Goal: Task Accomplishment & Management: Manage account settings

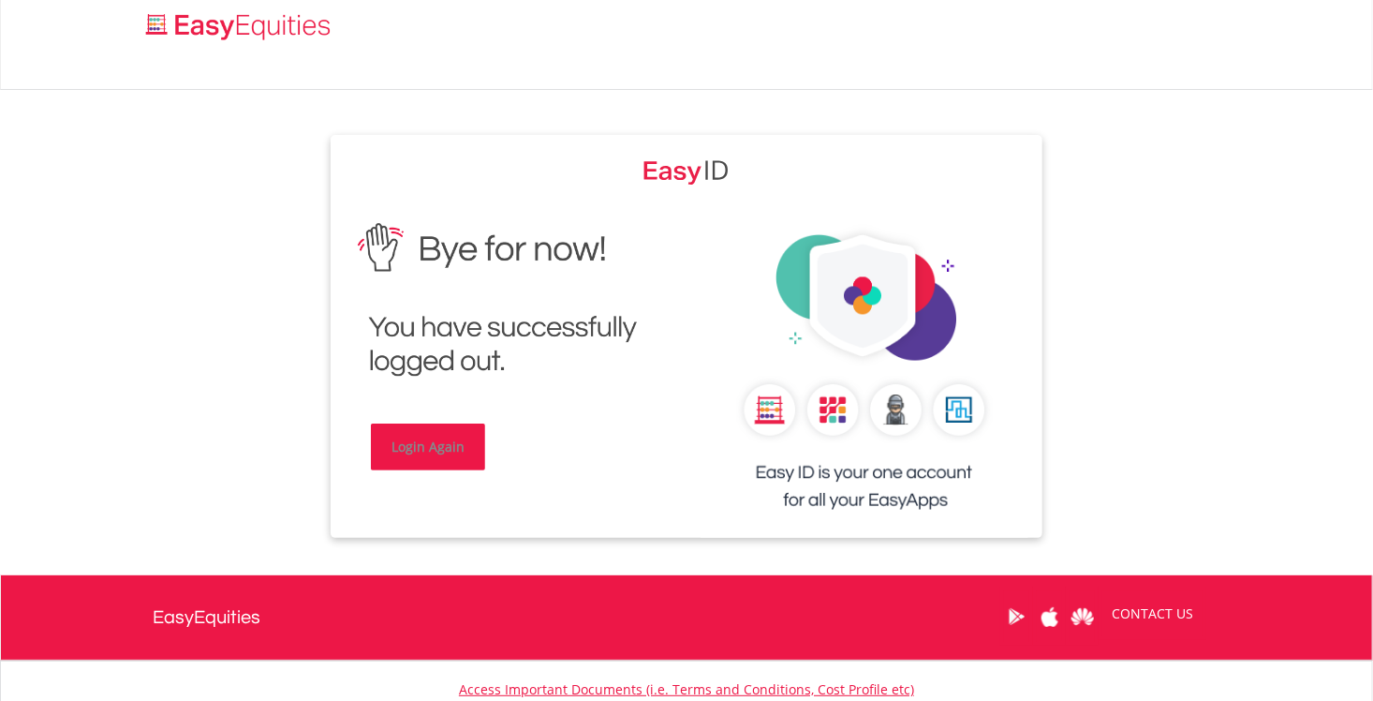
click at [452, 446] on link "Login Again" at bounding box center [428, 446] width 114 height 47
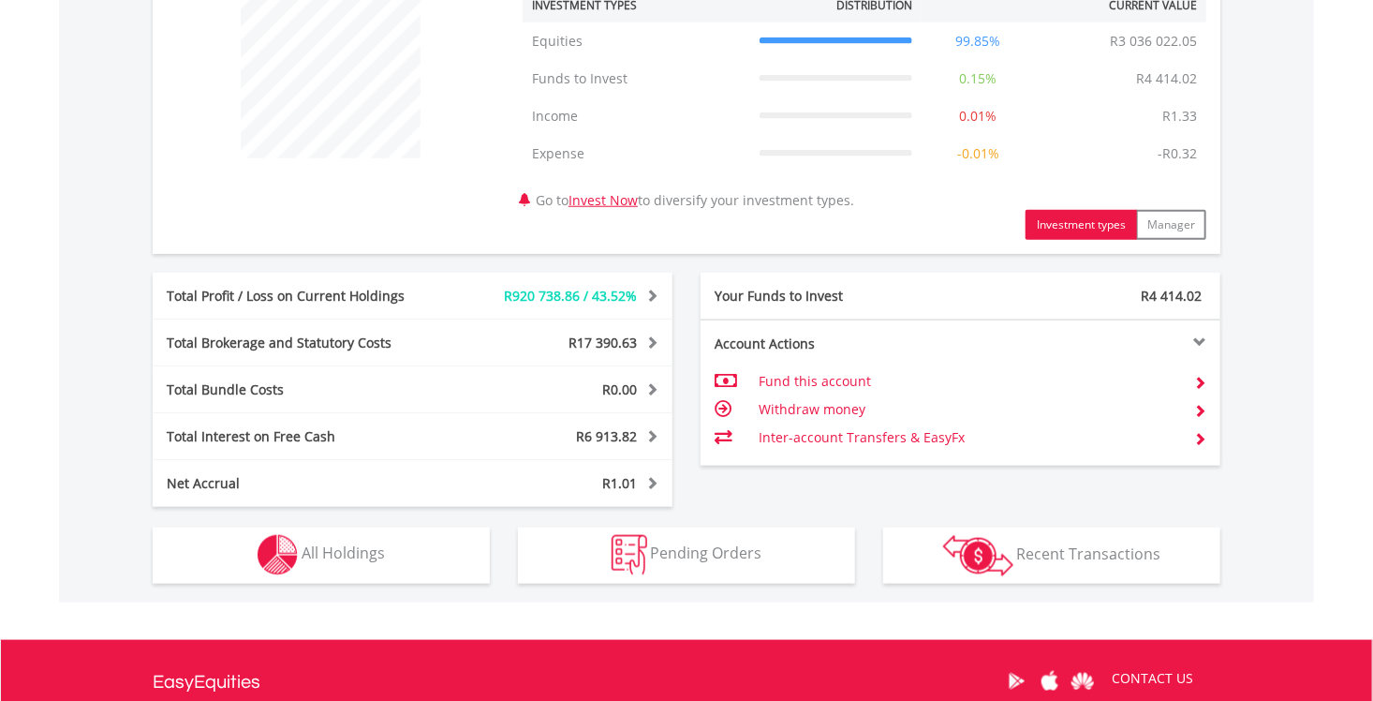
scroll to position [787, 0]
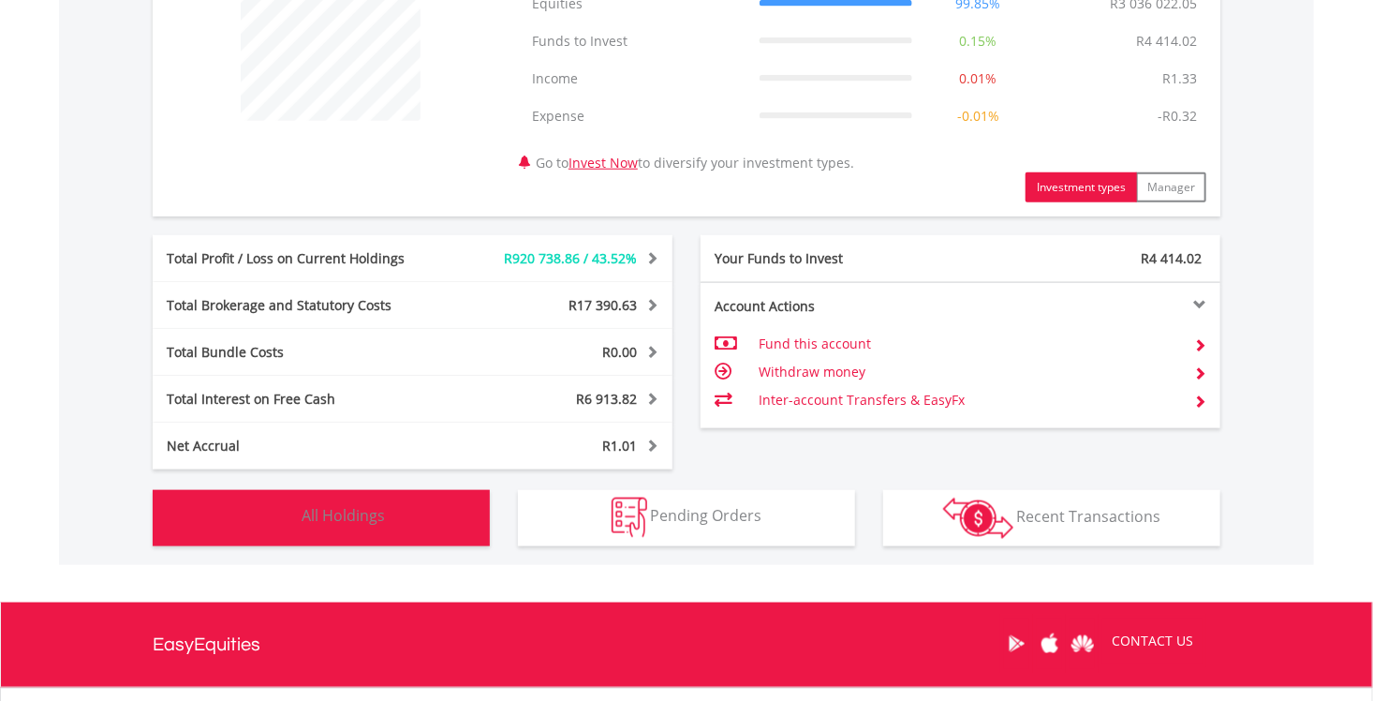
click at [395, 521] on button "Holdings All Holdings" at bounding box center [321, 518] width 337 height 56
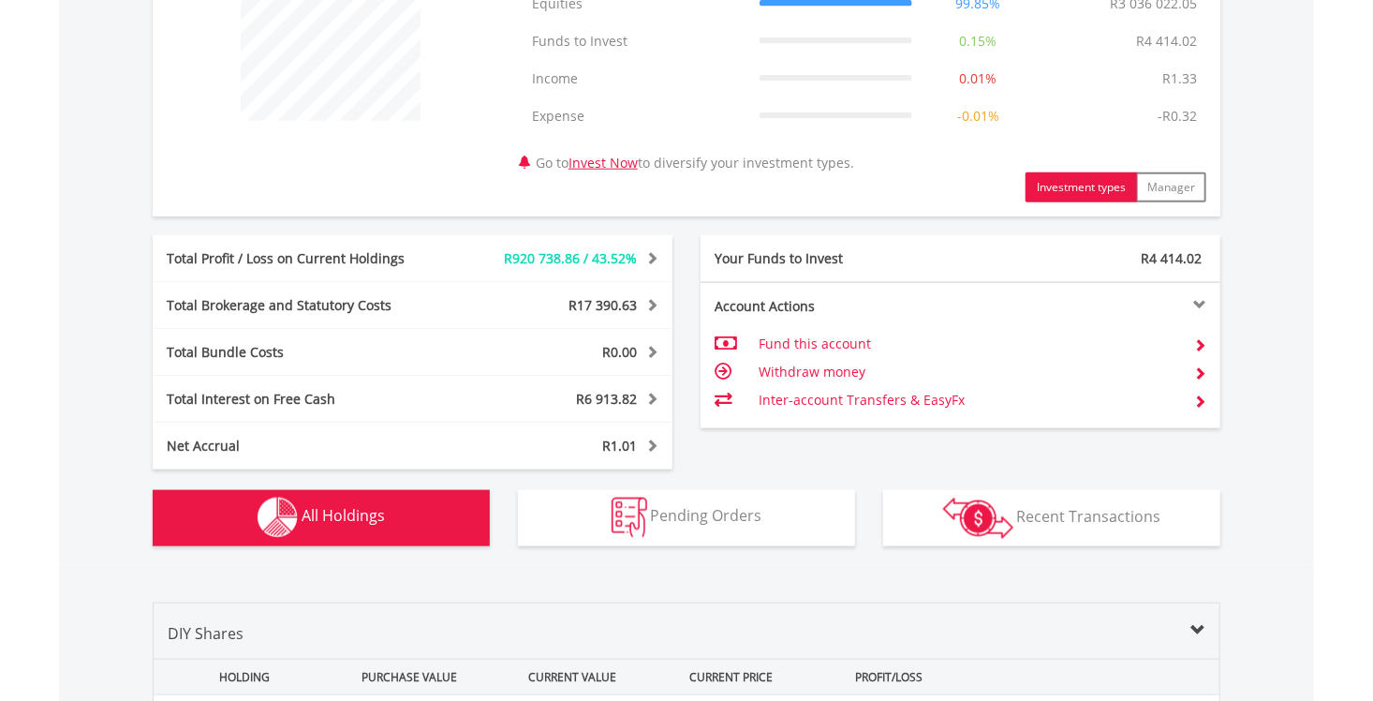
scroll to position [1388, 0]
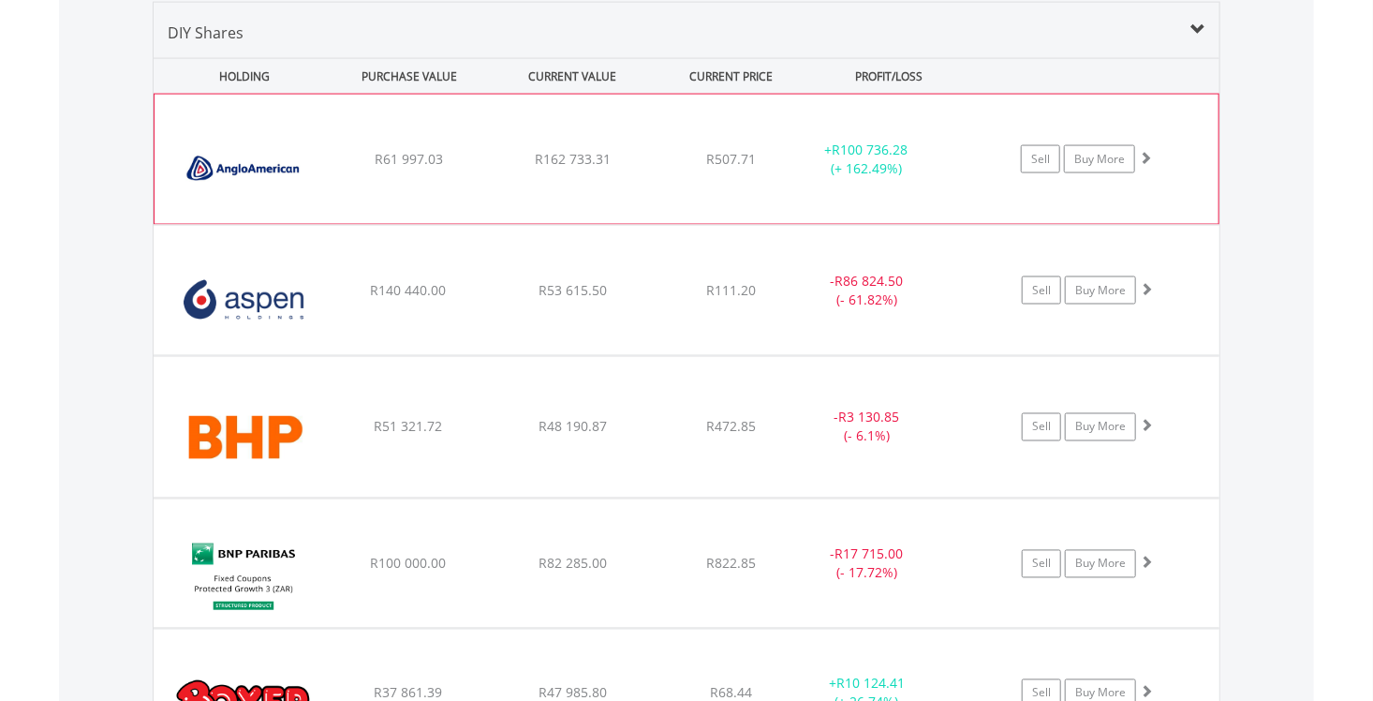
click at [1142, 155] on span at bounding box center [1145, 157] width 13 height 13
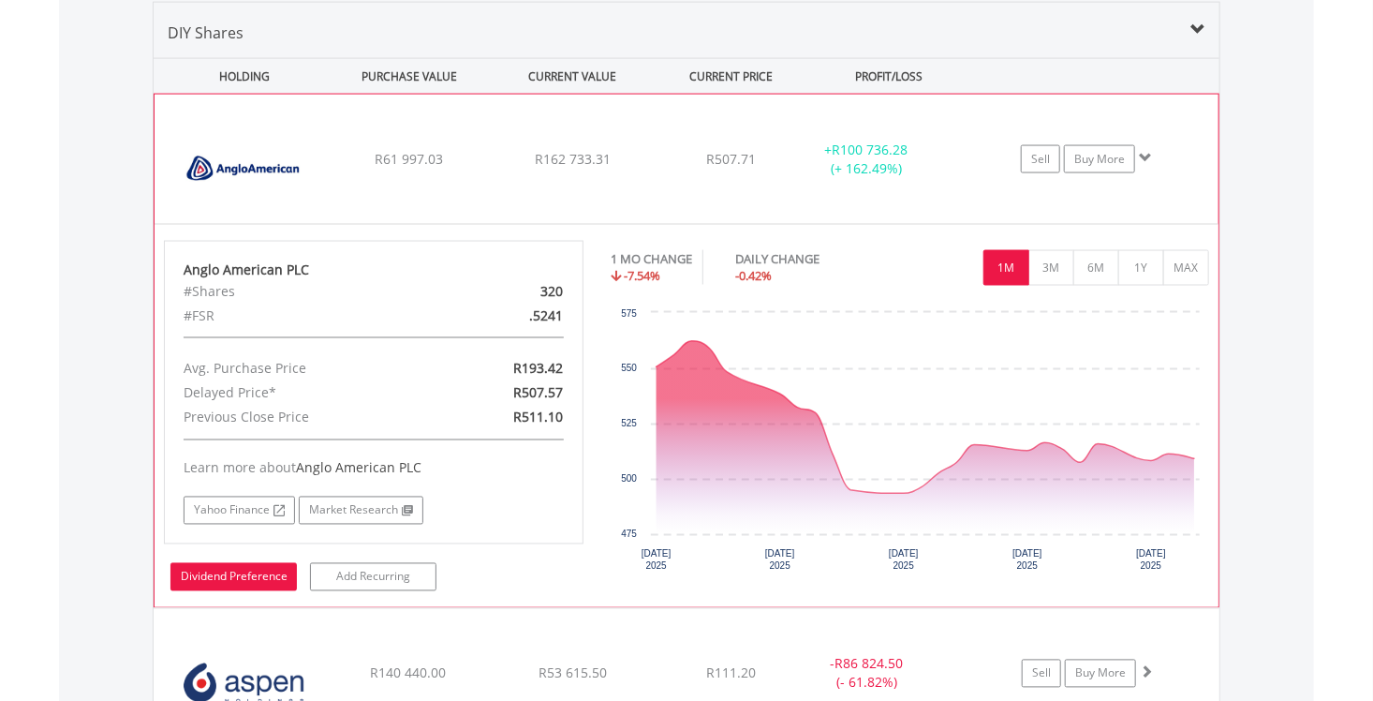
click at [265, 572] on link "Dividend Preference" at bounding box center [234, 577] width 126 height 28
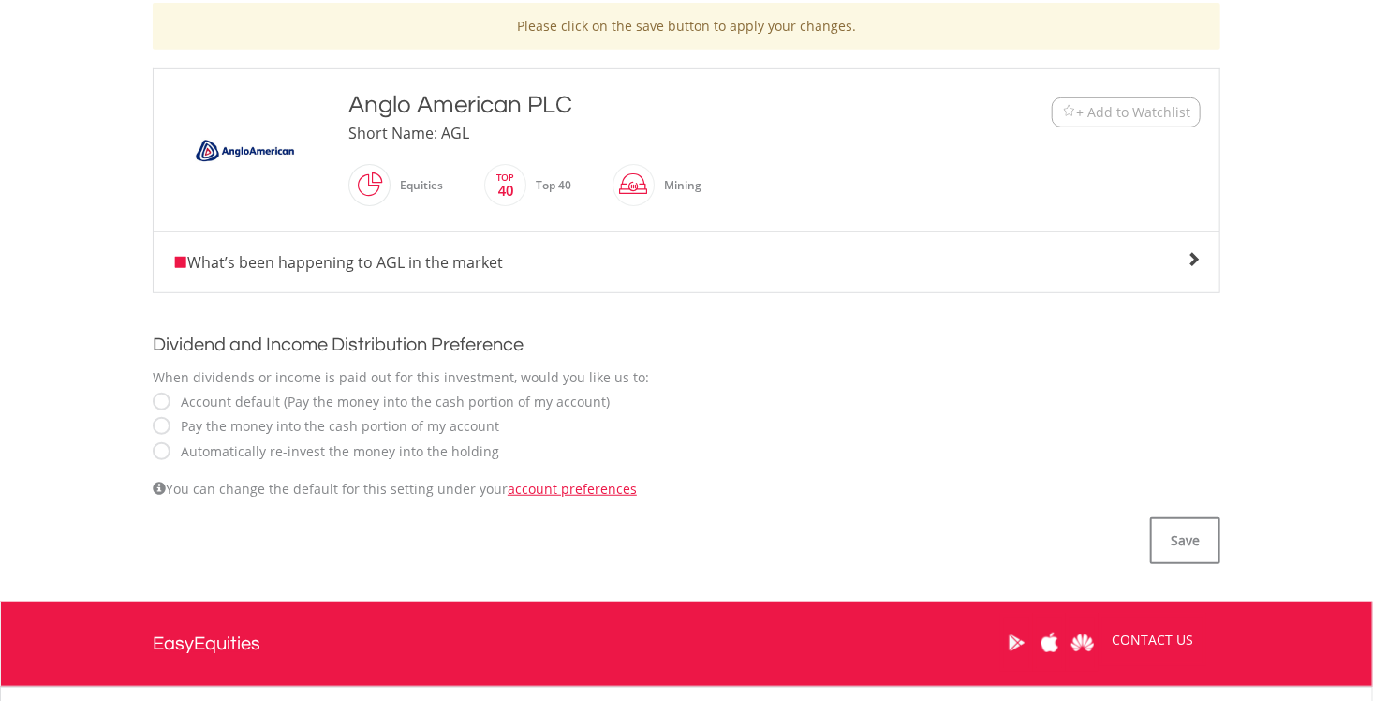
scroll to position [562, 0]
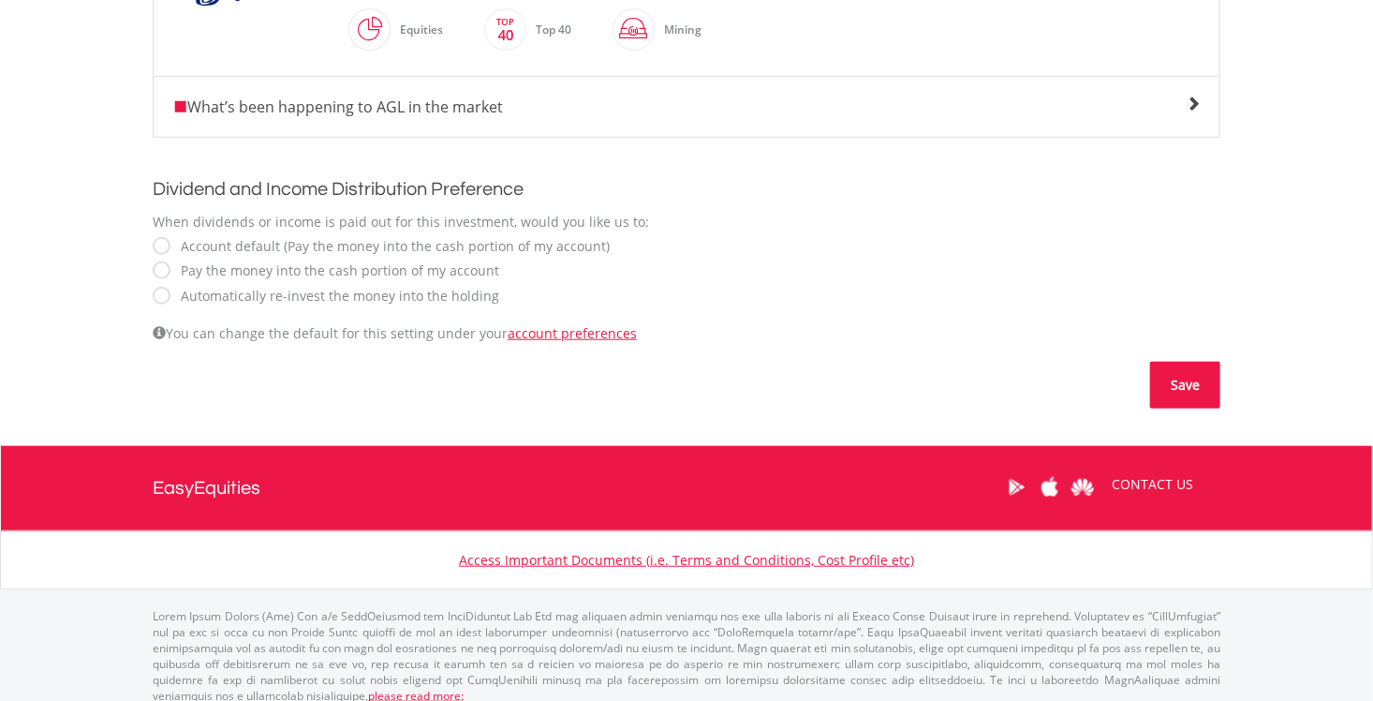
click at [1178, 379] on button "Save" at bounding box center [1186, 385] width 70 height 47
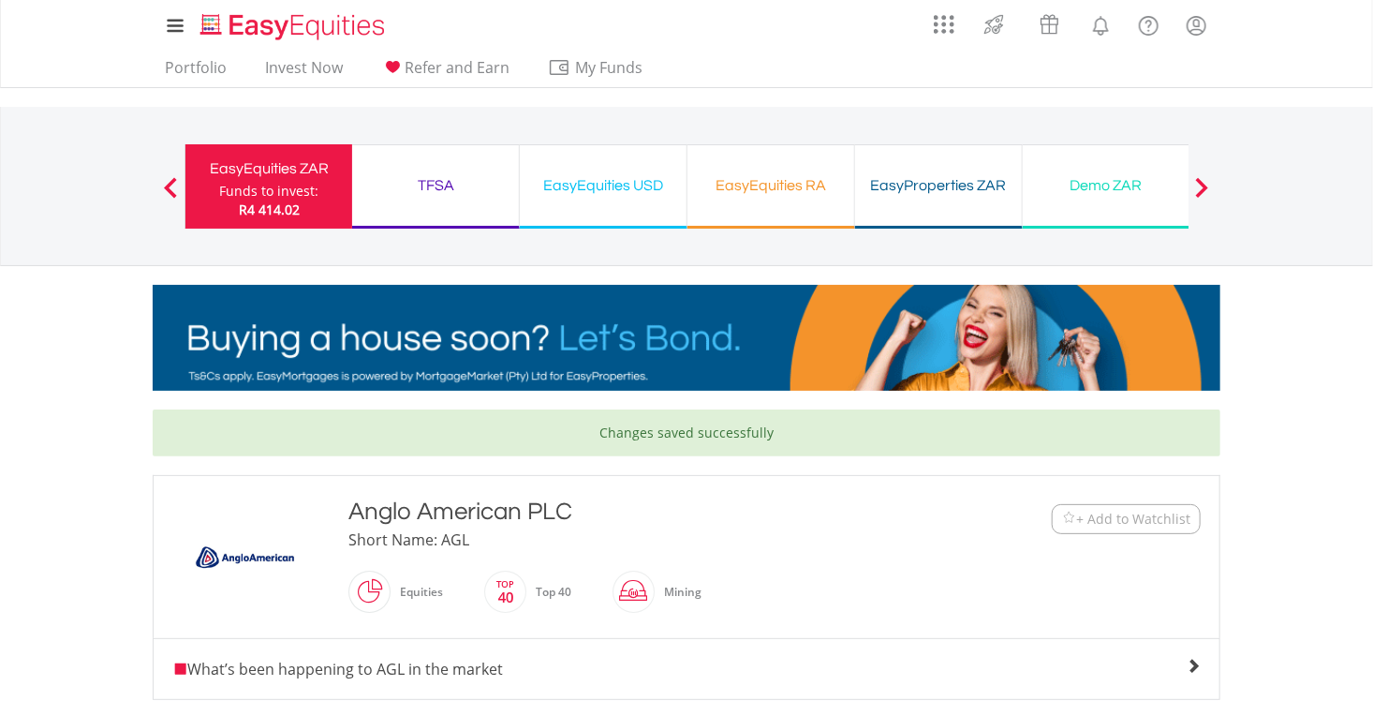
click at [296, 191] on div "Funds to invest:" at bounding box center [268, 191] width 99 height 19
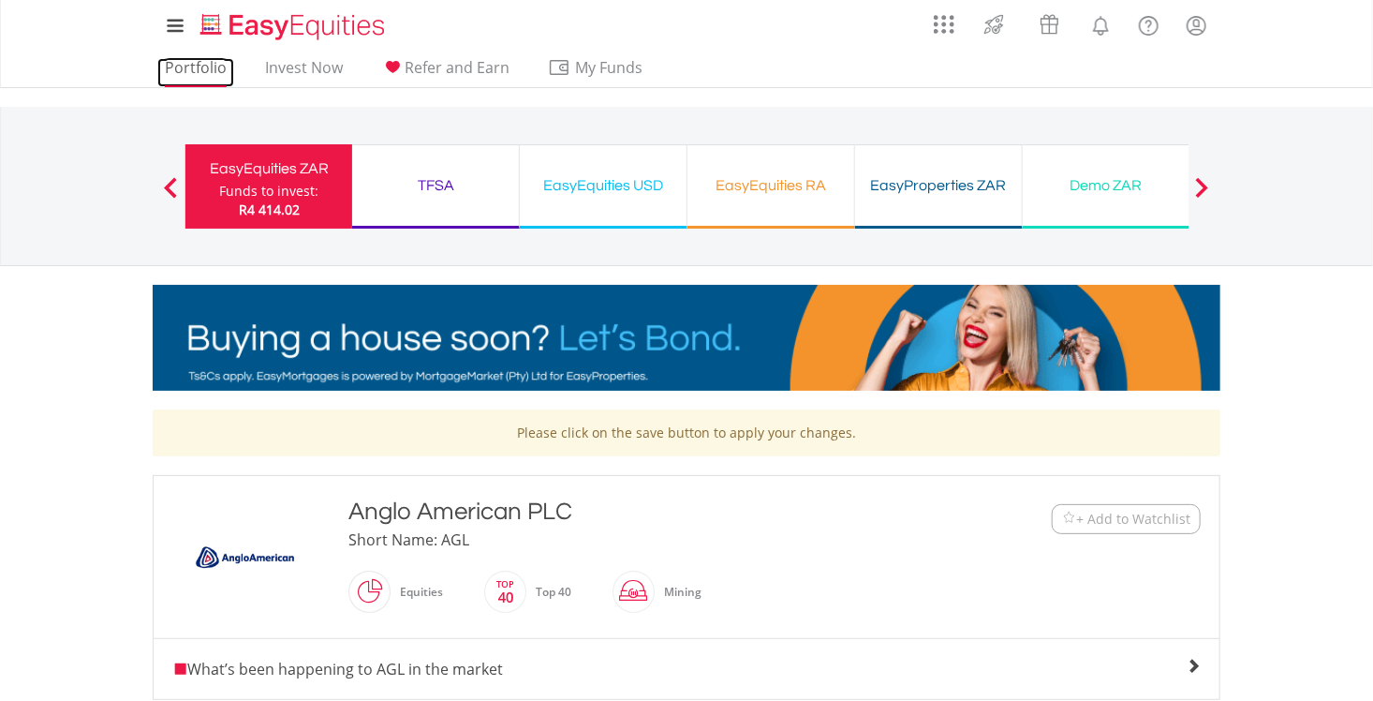
click at [200, 65] on link "Portfolio" at bounding box center [195, 72] width 77 height 29
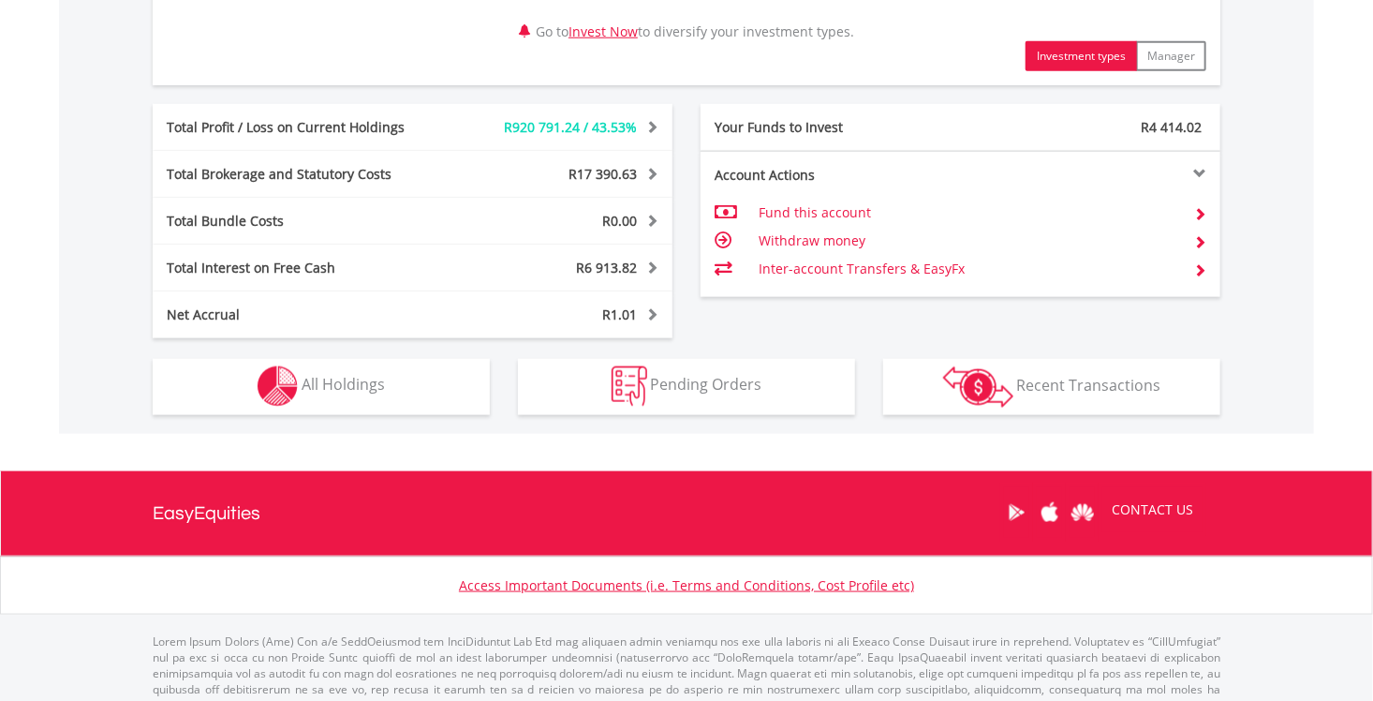
scroll to position [937, 0]
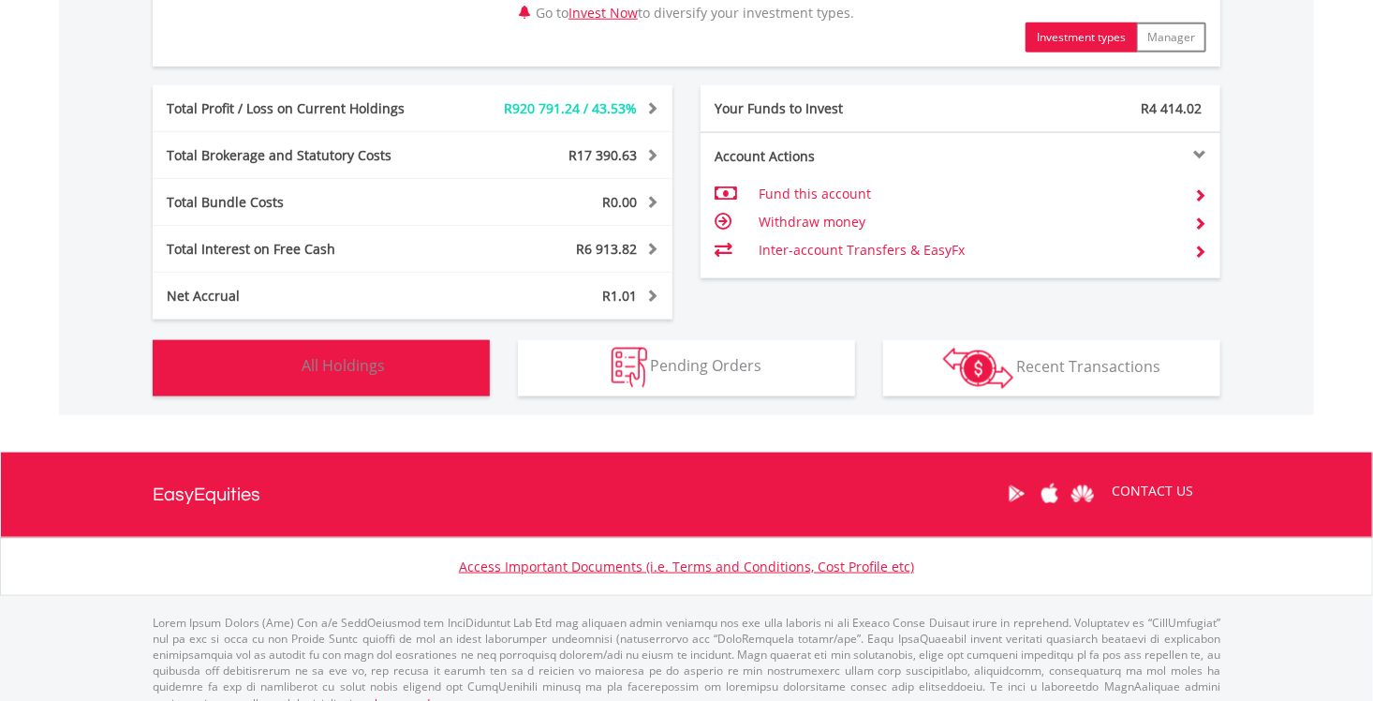
click at [402, 365] on button "Holdings All Holdings" at bounding box center [321, 368] width 337 height 56
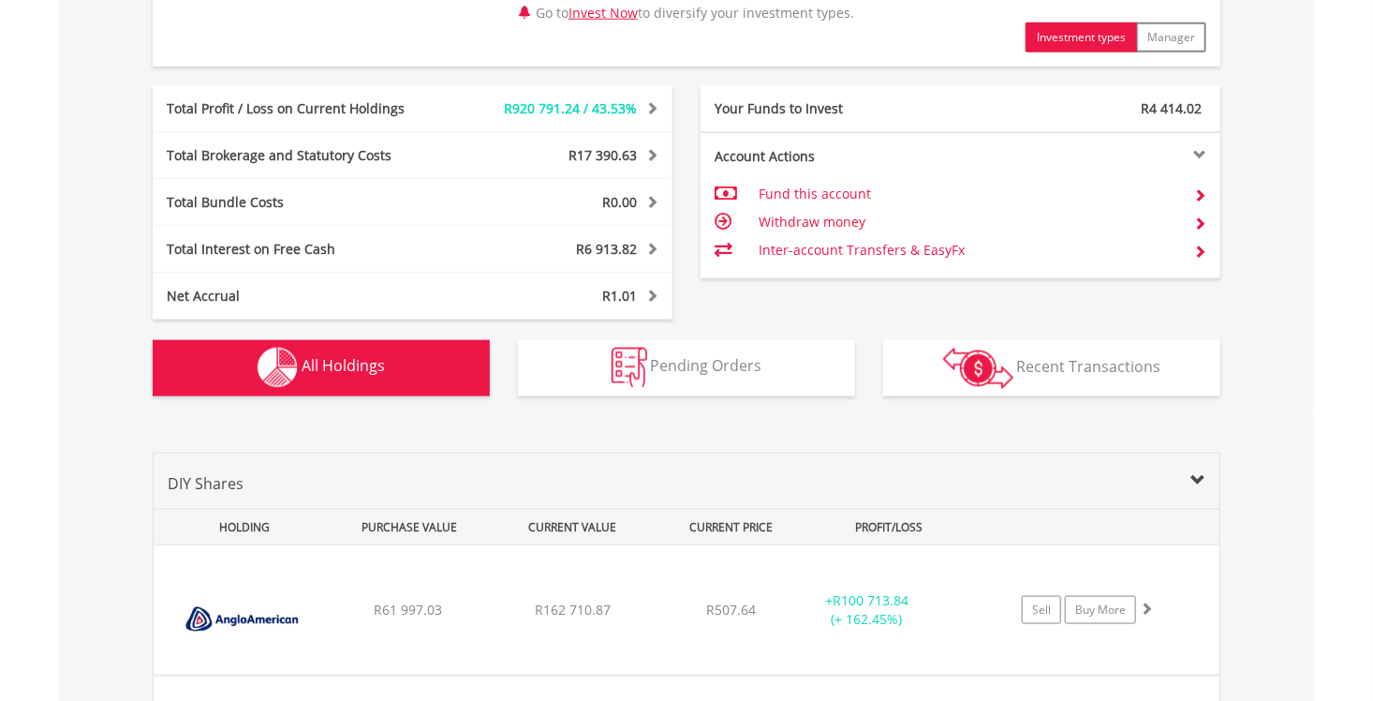
scroll to position [1388, 0]
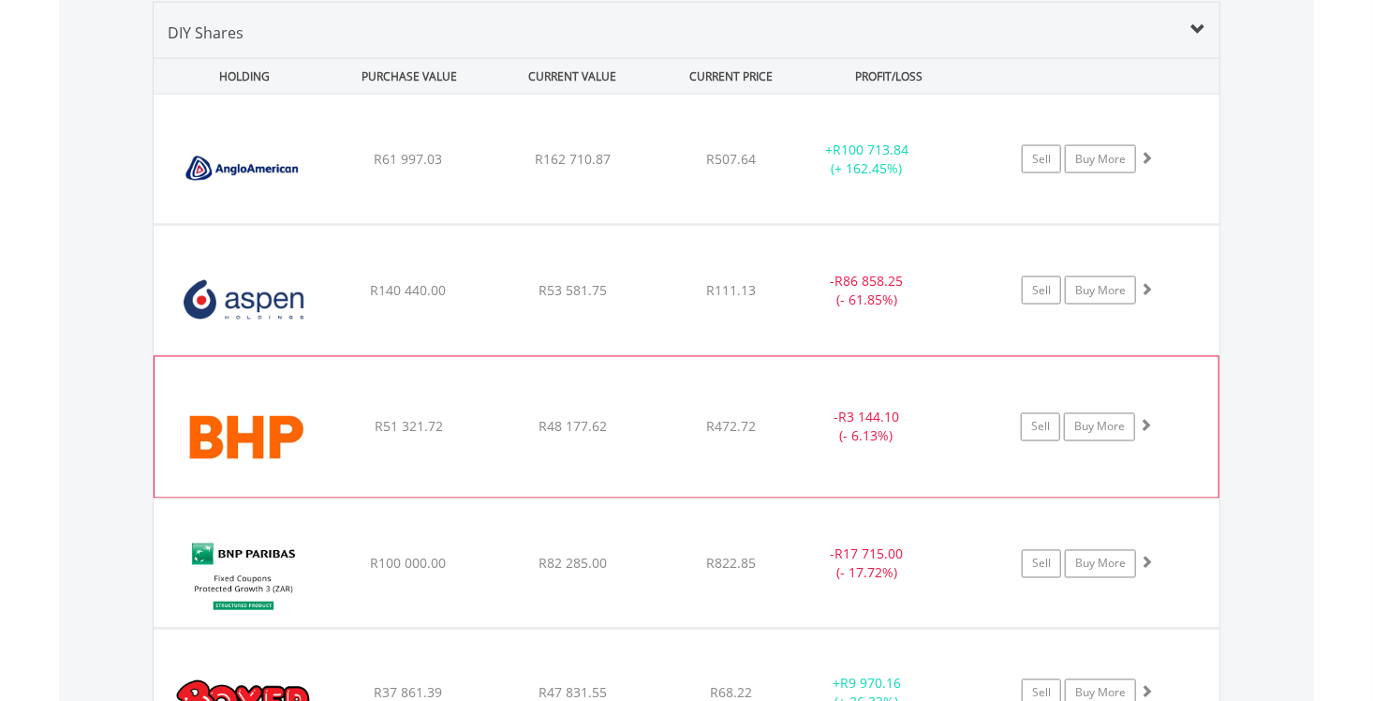
click at [1148, 422] on span at bounding box center [1145, 425] width 13 height 13
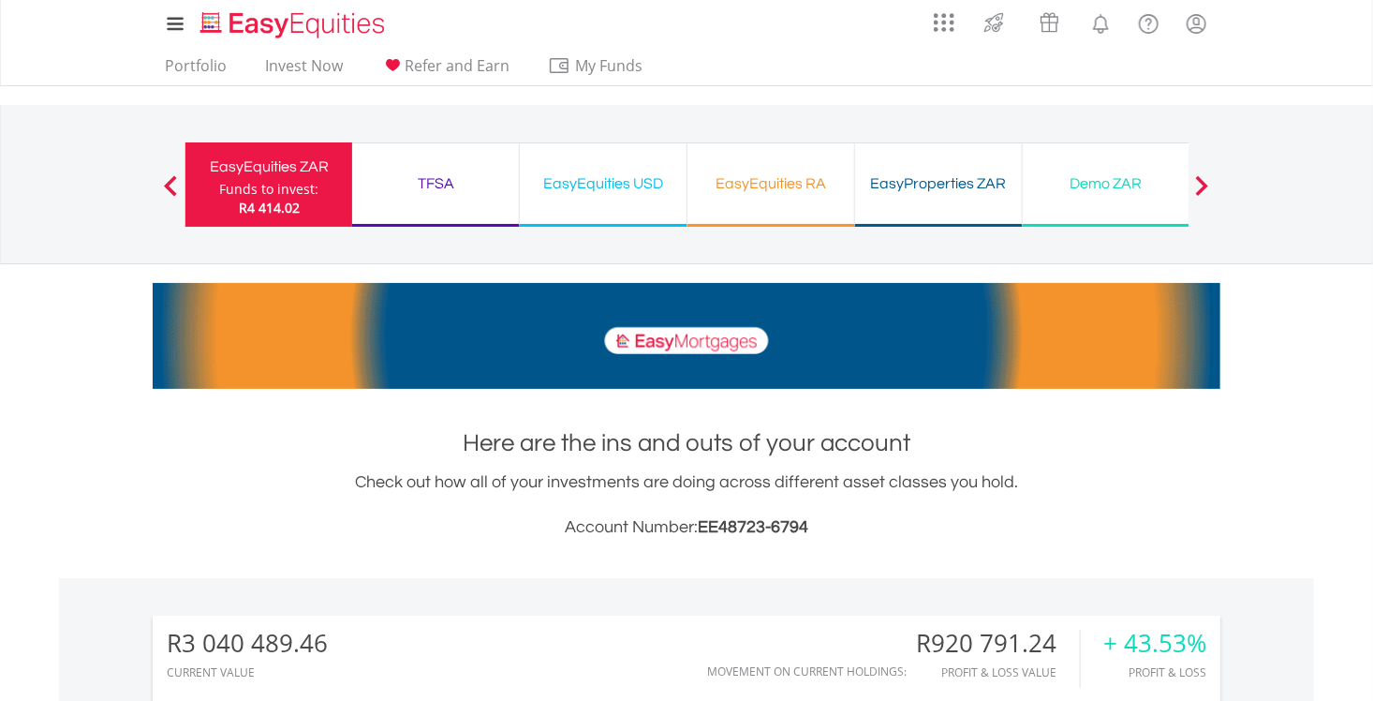
scroll to position [0, 0]
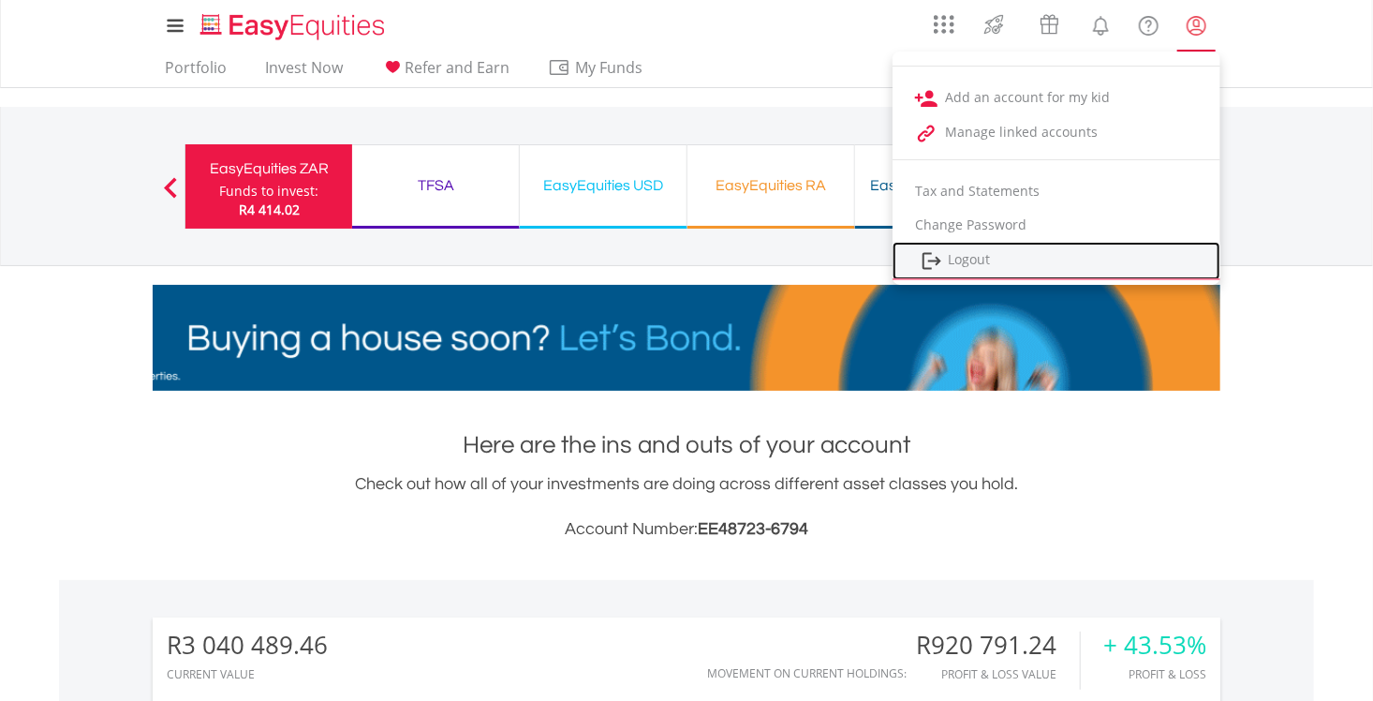
click at [986, 260] on link "Logout" at bounding box center [1057, 261] width 328 height 38
